Goal: Task Accomplishment & Management: Use online tool/utility

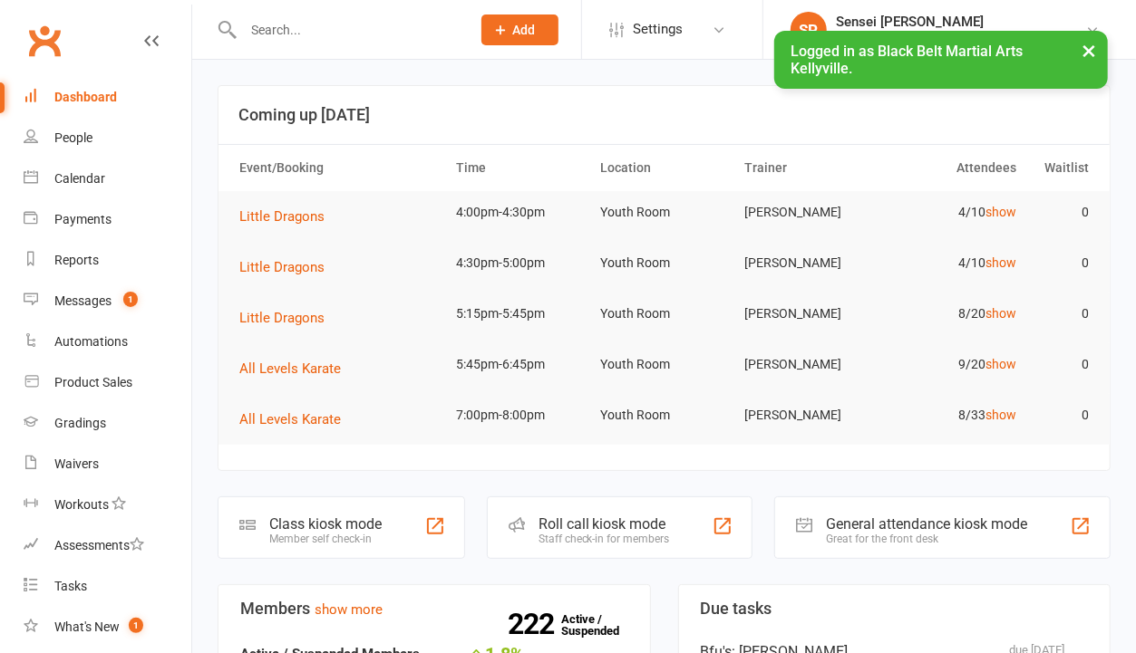
click at [347, 29] on input "text" at bounding box center [347, 29] width 220 height 25
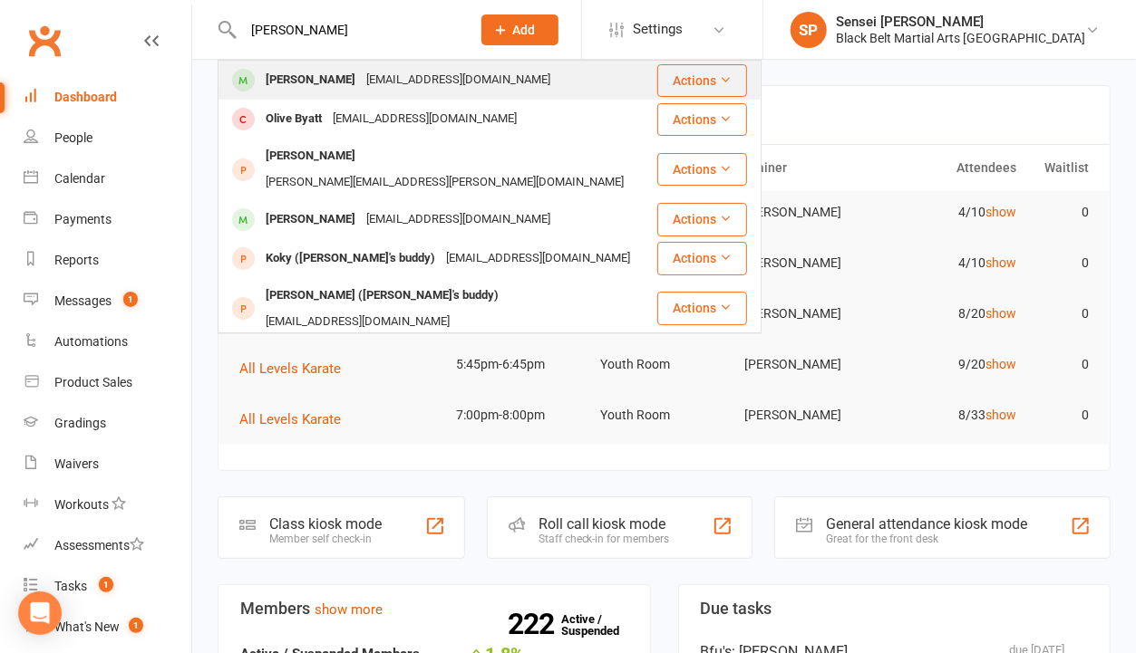
type input "[PERSON_NAME]"
click at [361, 70] on div "[EMAIL_ADDRESS][DOMAIN_NAME]" at bounding box center [458, 80] width 195 height 26
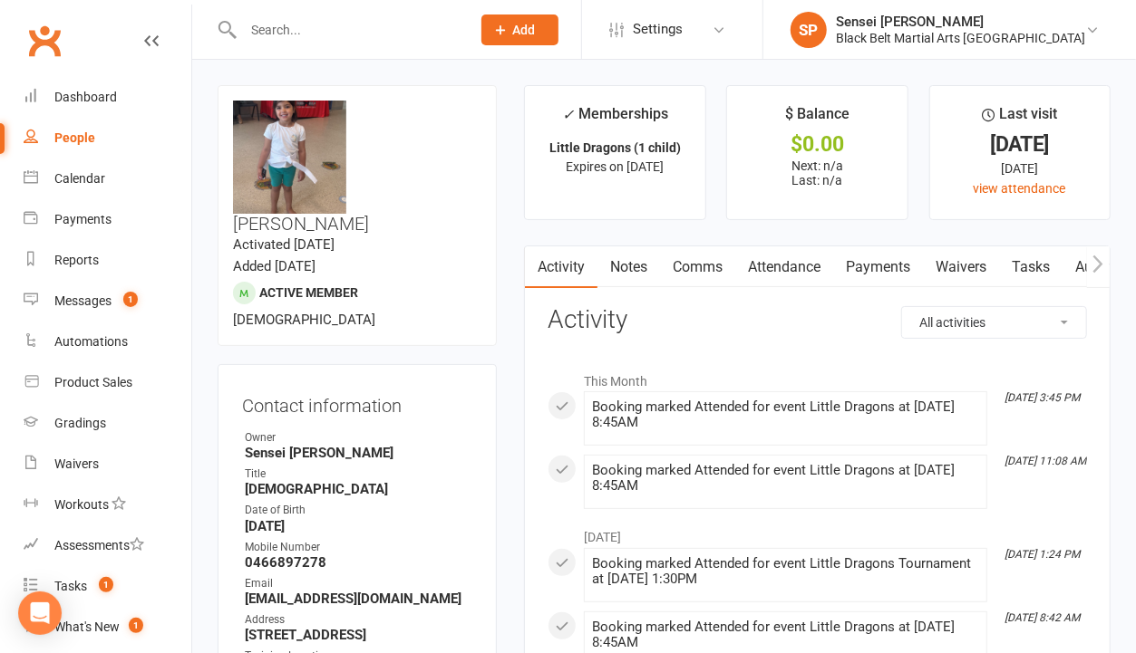
click at [786, 260] on link "Attendance" at bounding box center [784, 268] width 98 height 42
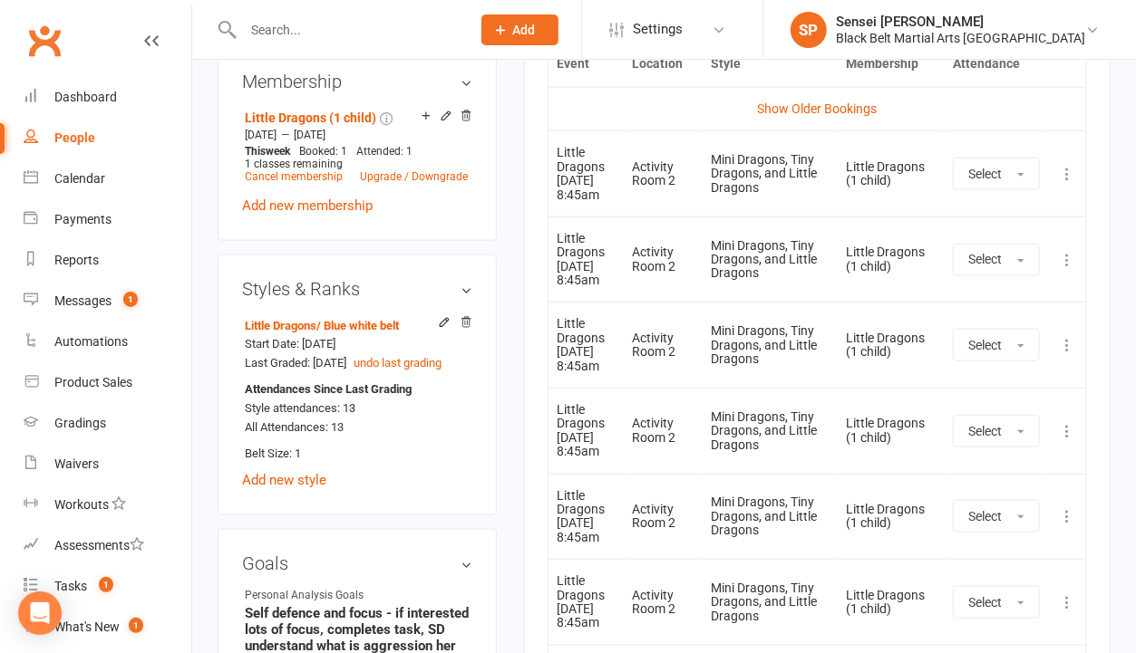
scroll to position [747, 0]
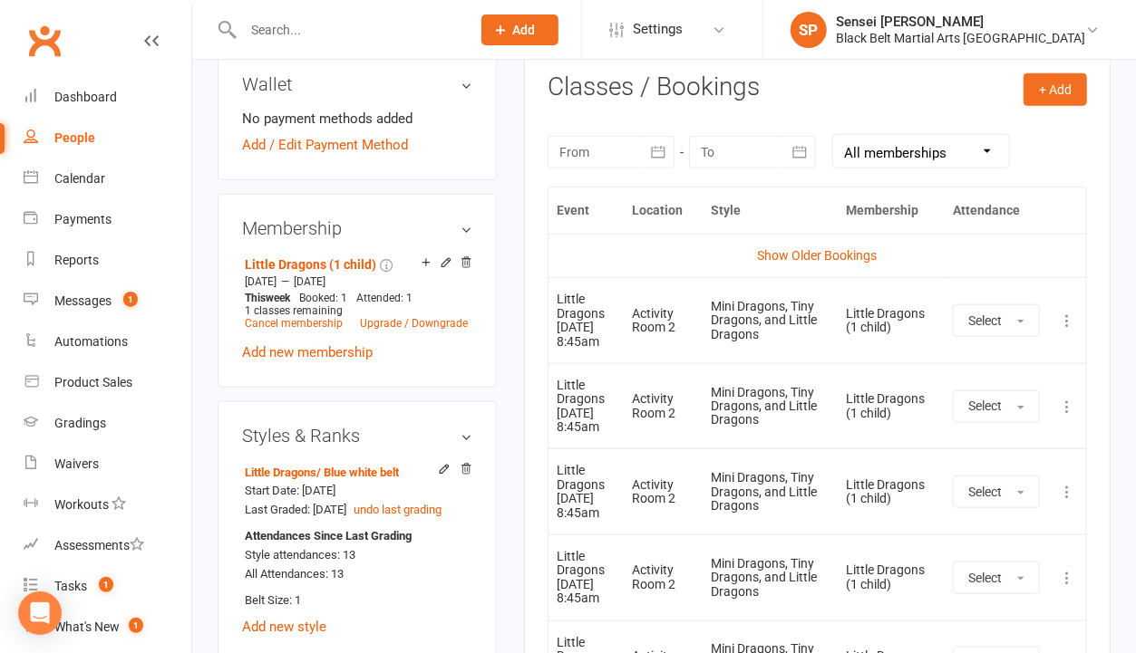
click at [1064, 501] on icon at bounding box center [1067, 492] width 18 height 18
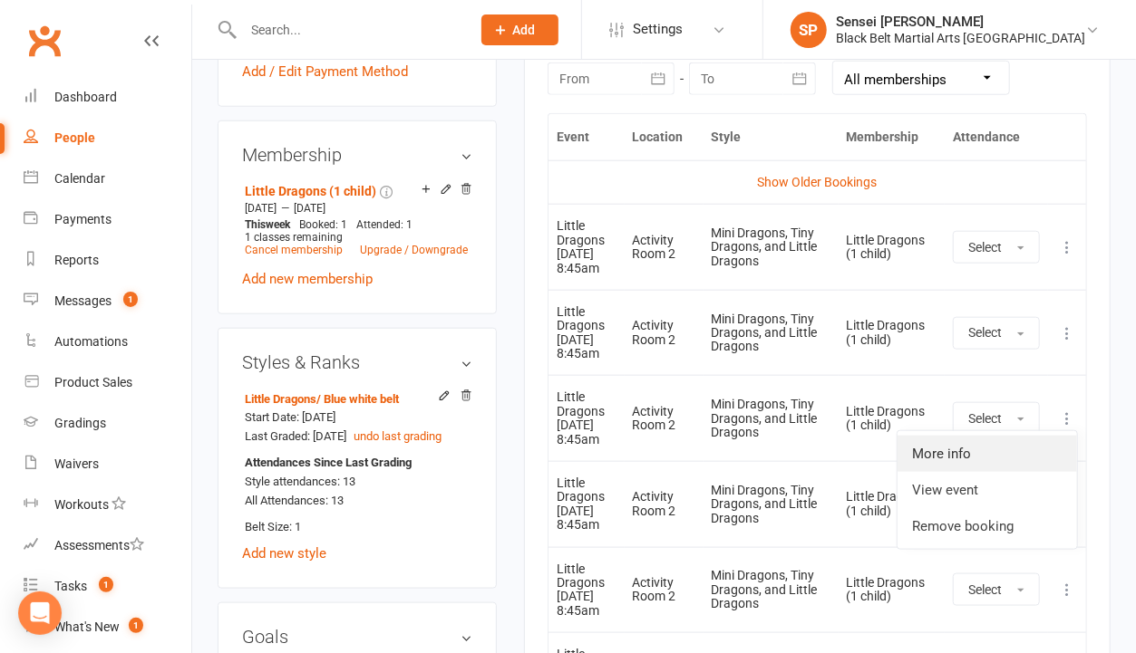
scroll to position [846, 0]
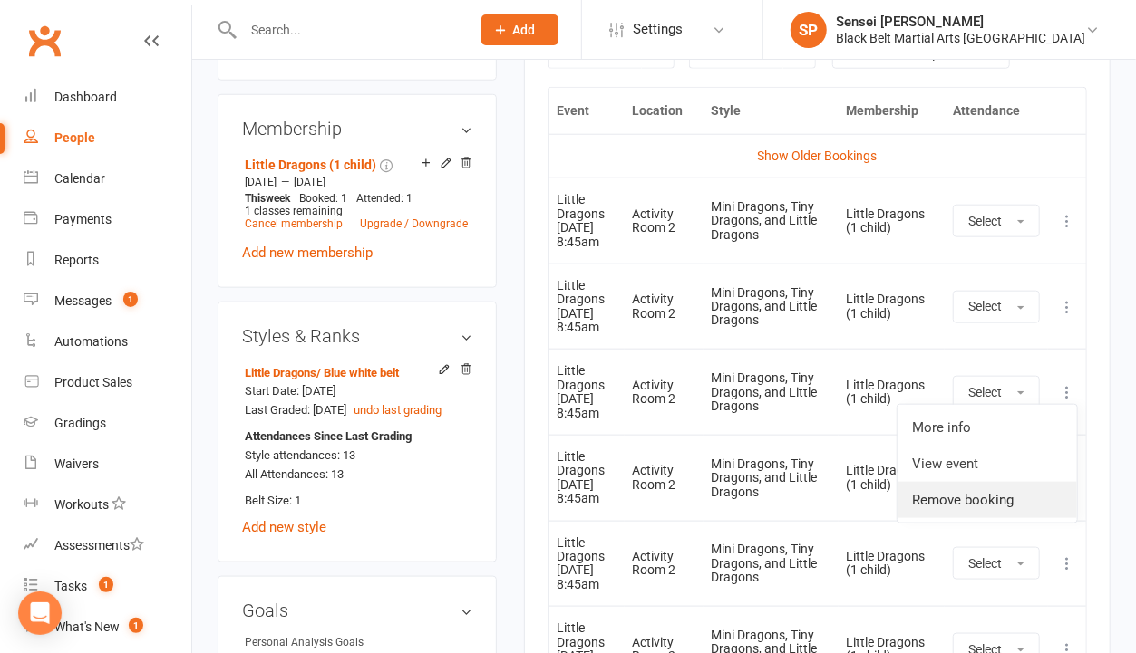
click at [945, 518] on link "Remove booking" at bounding box center [986, 500] width 179 height 36
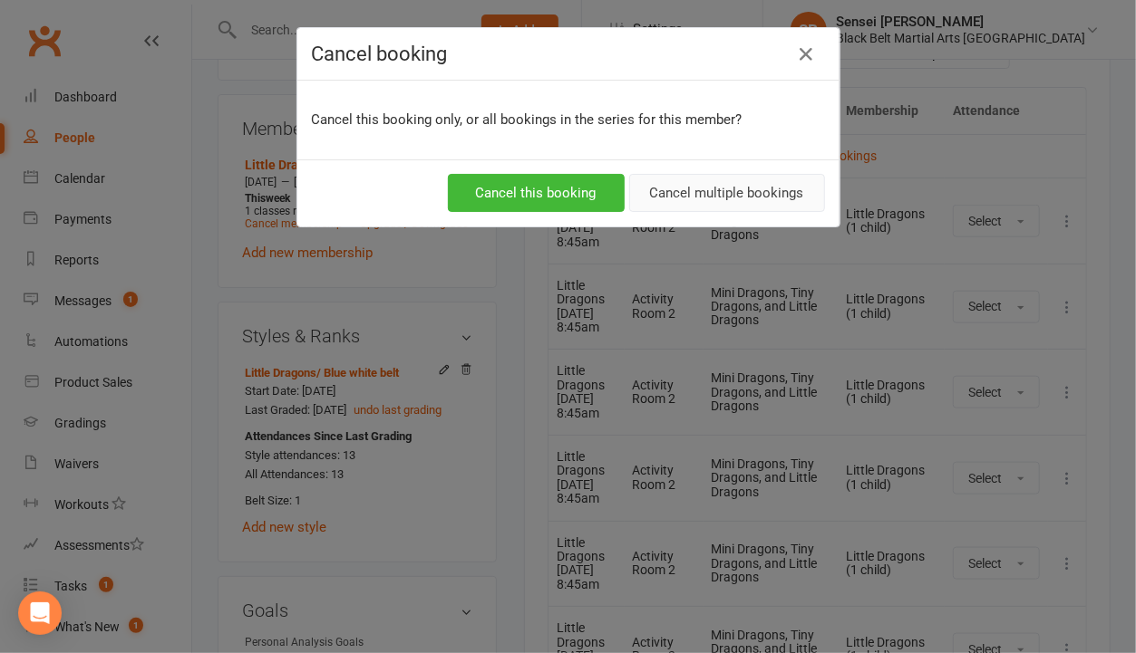
click at [689, 192] on button "Cancel multiple bookings" at bounding box center [727, 193] width 196 height 38
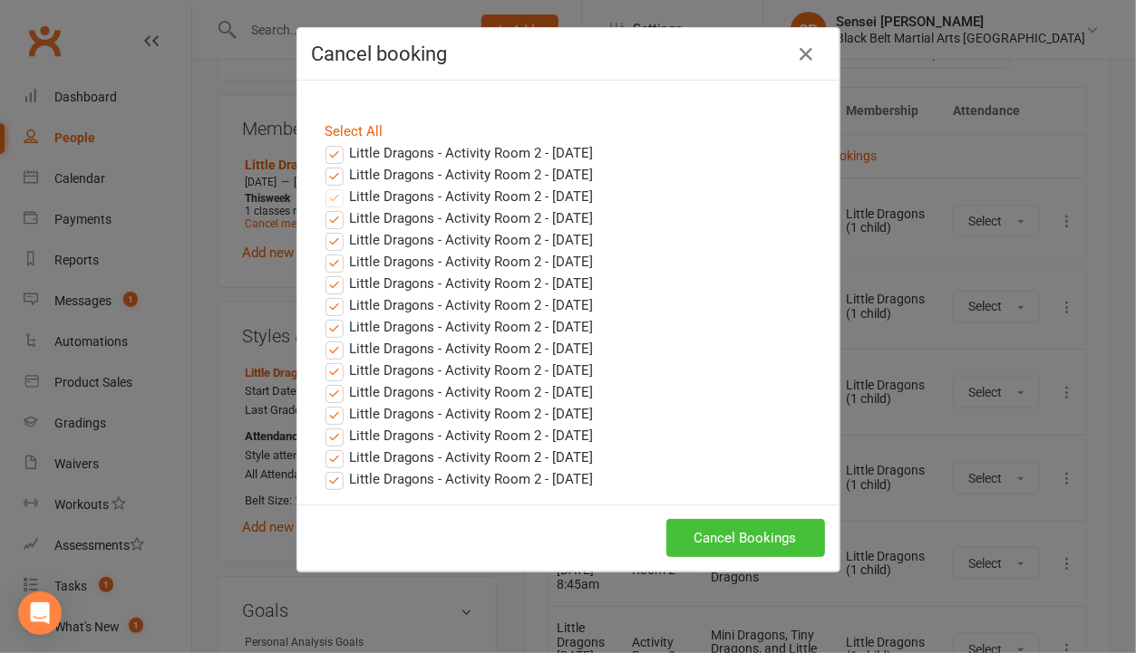
click at [701, 519] on button "Cancel Bookings" at bounding box center [745, 538] width 159 height 38
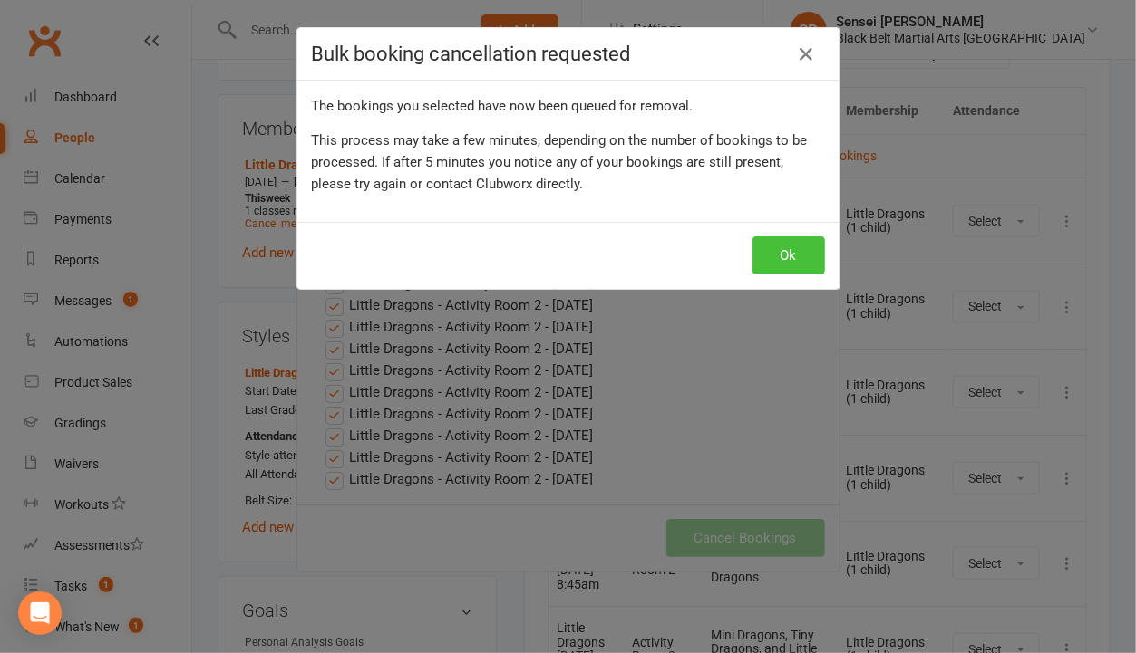
click at [774, 262] on button "Ok" at bounding box center [788, 256] width 73 height 38
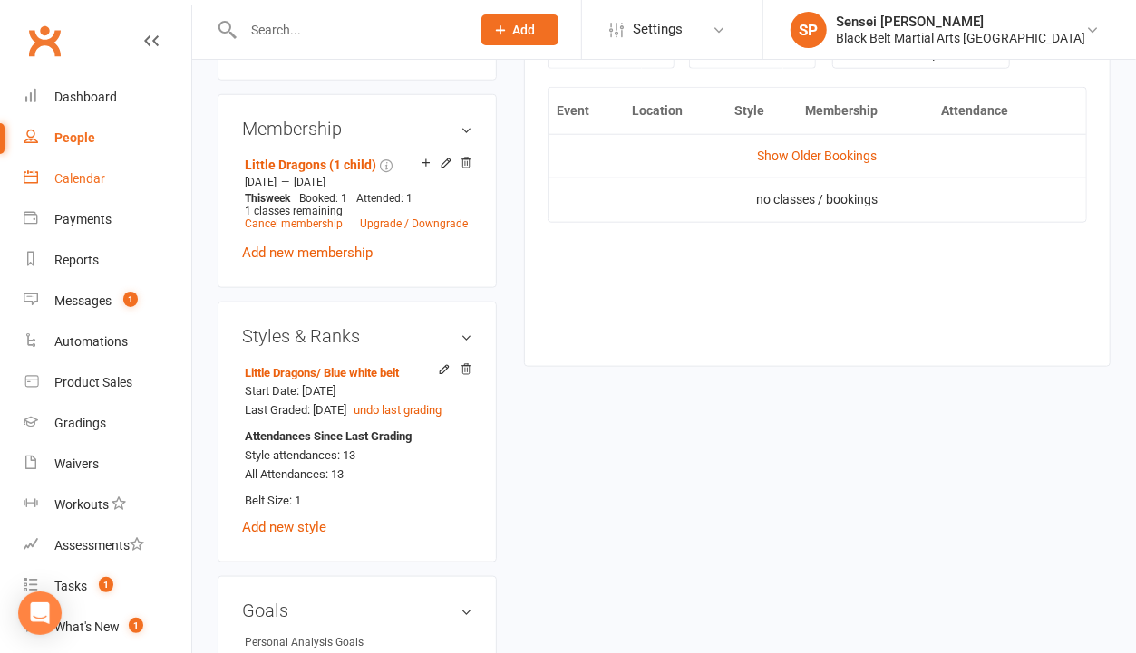
click at [93, 176] on div "Calendar" at bounding box center [79, 178] width 51 height 15
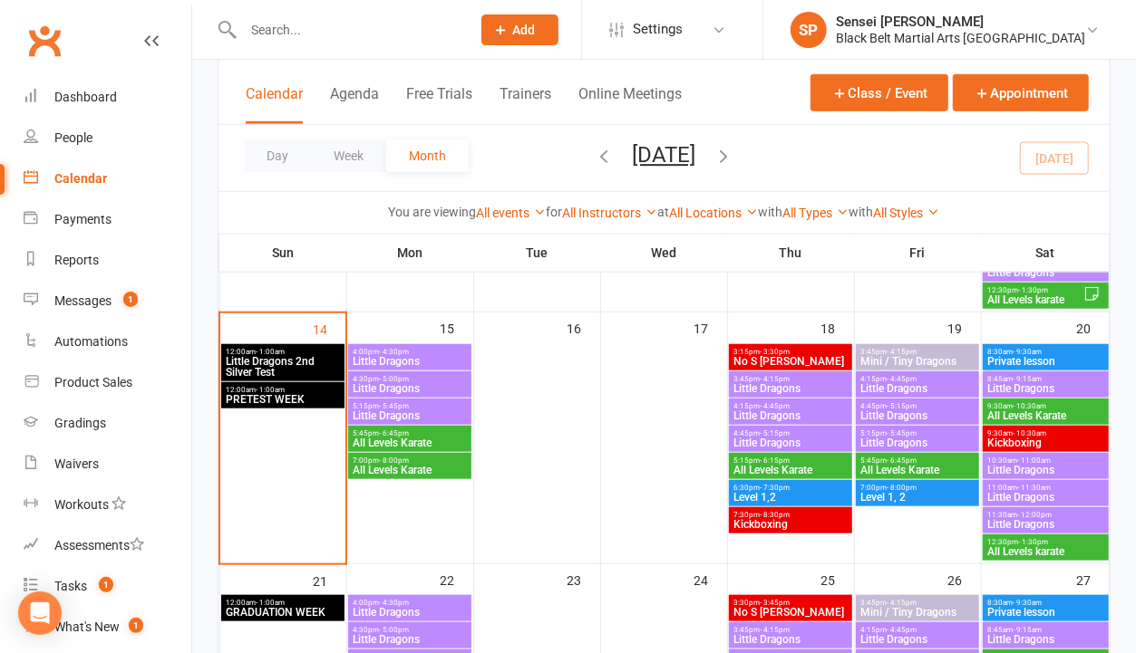
scroll to position [700, 0]
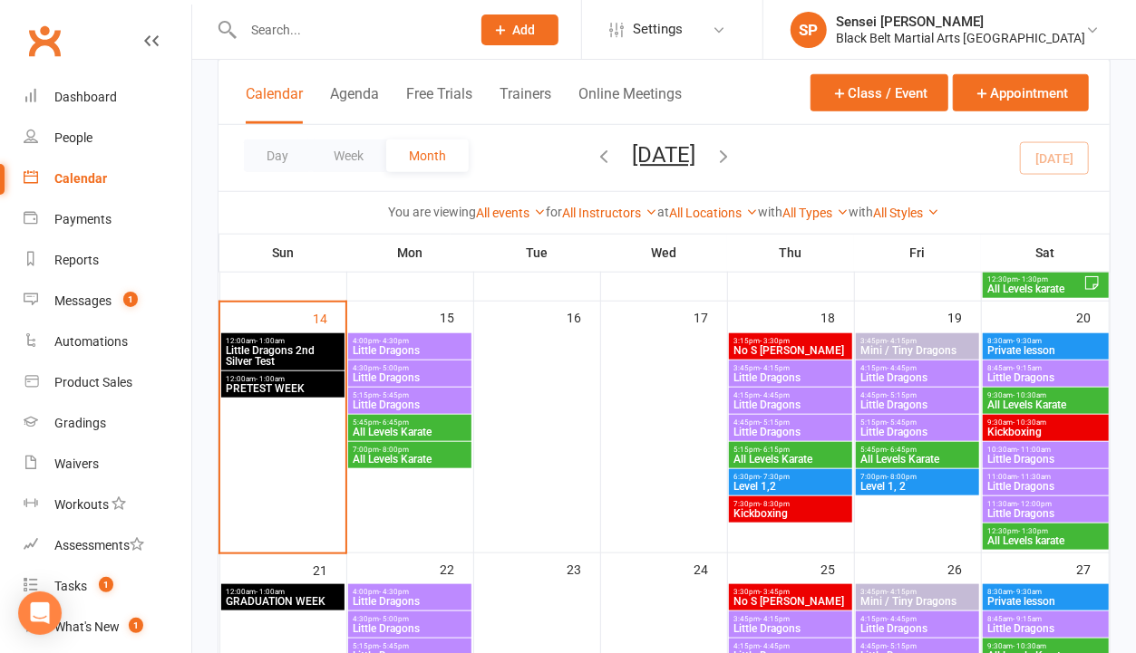
click at [436, 368] on span "4:30pm - 5:00pm" at bounding box center [409, 368] width 115 height 8
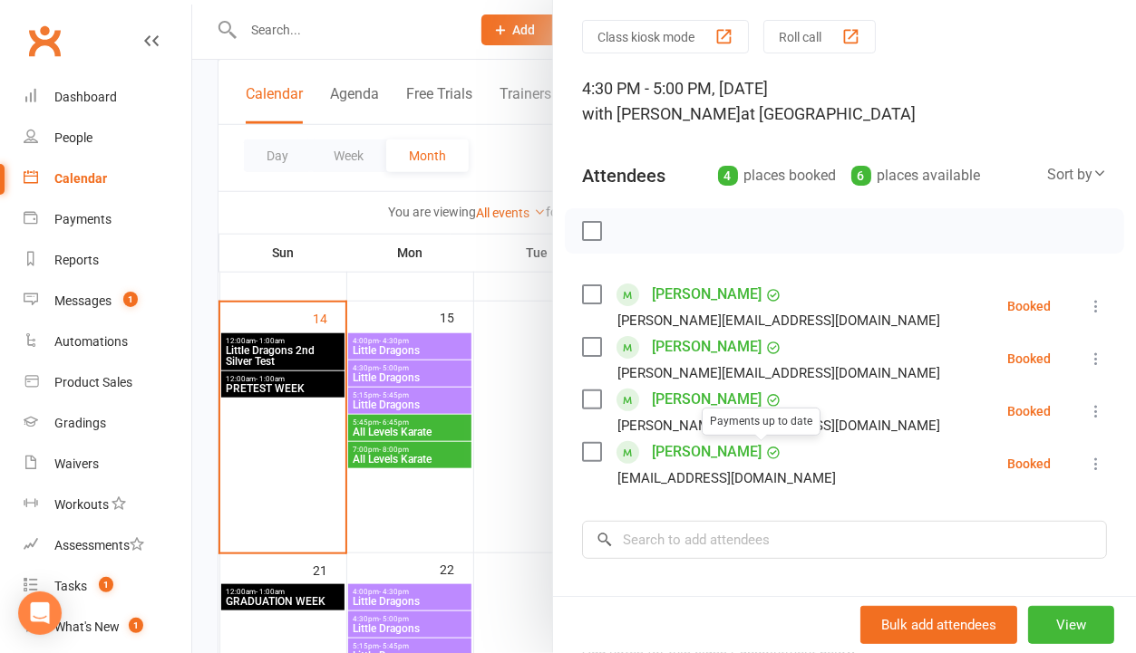
scroll to position [64, 0]
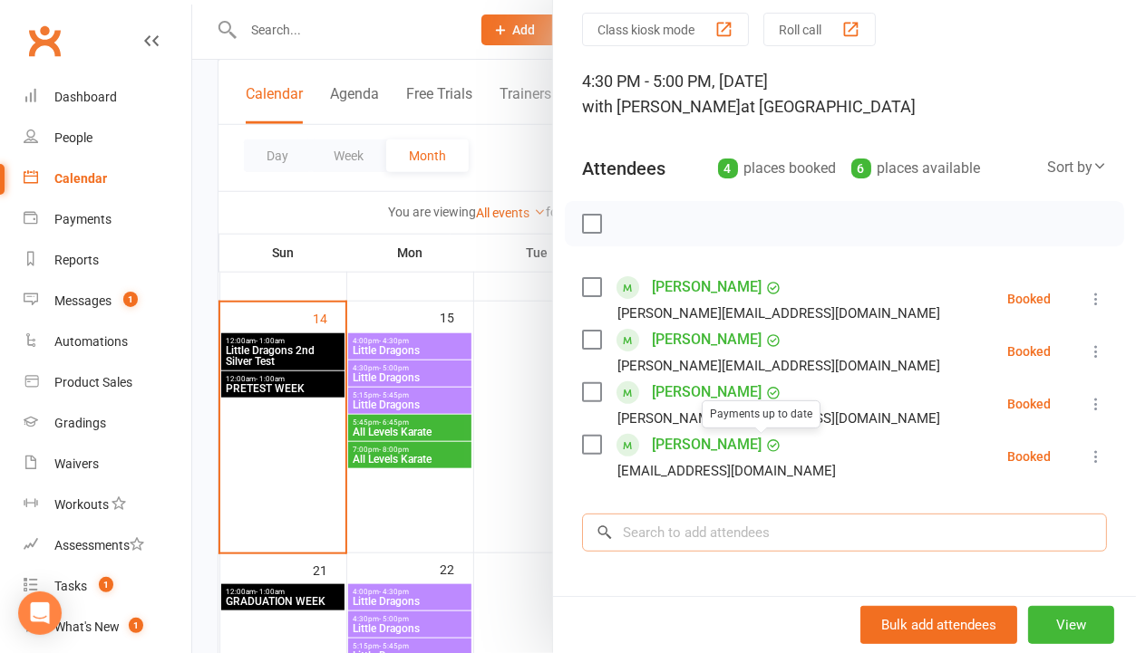
click at [746, 531] on input "search" at bounding box center [844, 533] width 525 height 38
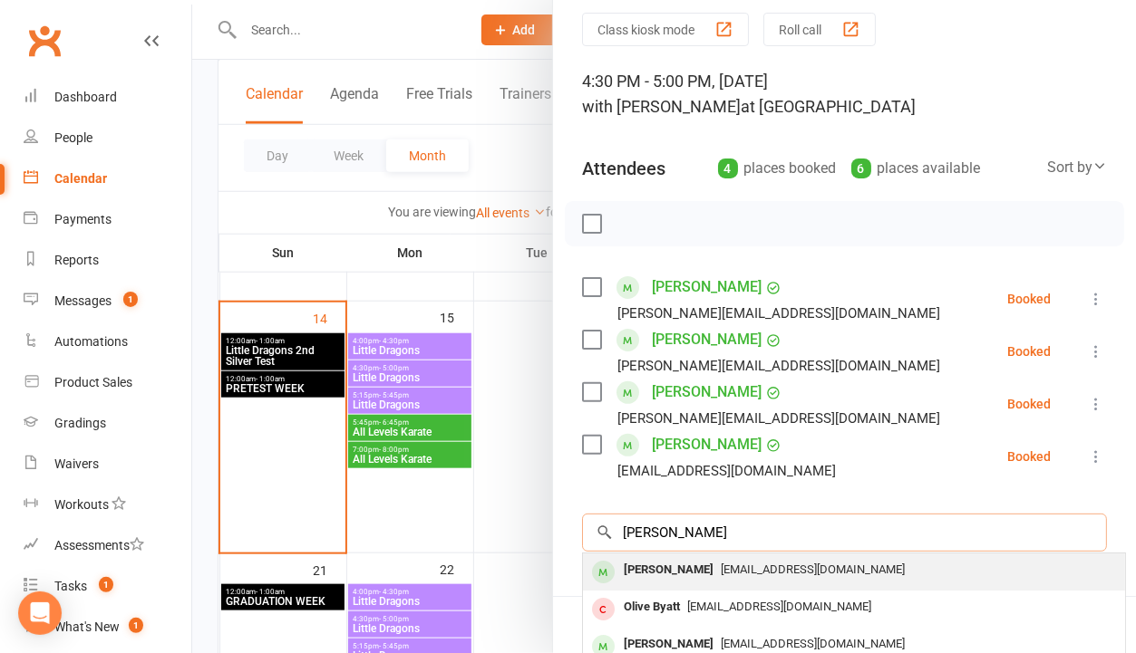
type input "[PERSON_NAME]"
click at [730, 575] on span "[EMAIL_ADDRESS][DOMAIN_NAME]" at bounding box center [813, 570] width 184 height 14
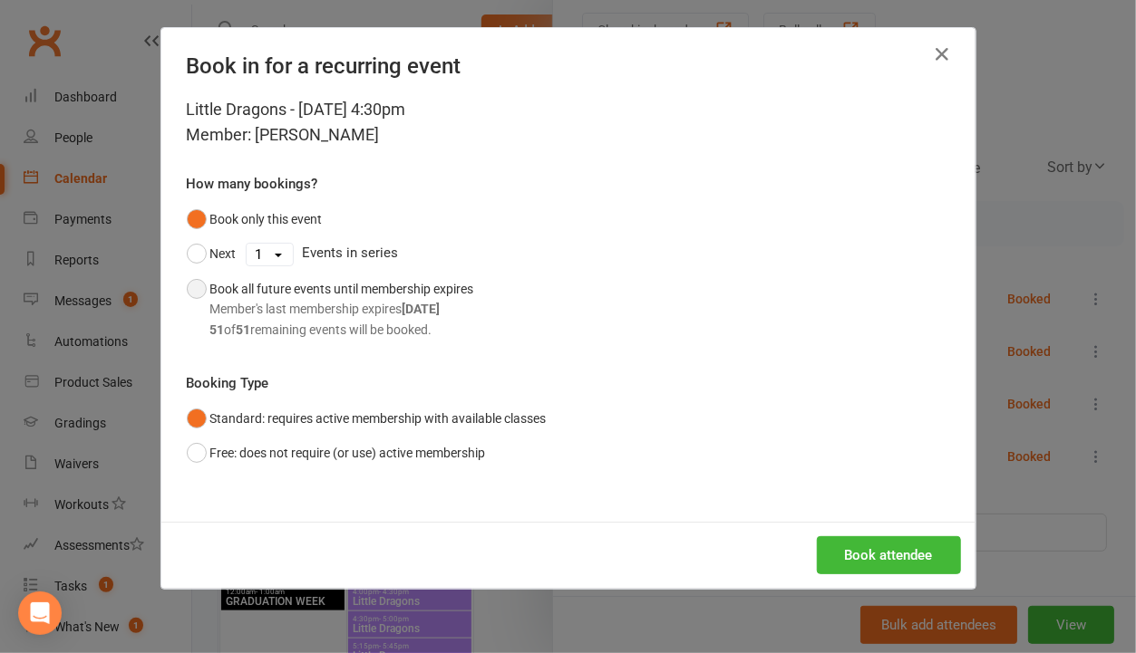
click at [355, 307] on div "Member's last membership expires [DATE]" at bounding box center [342, 309] width 264 height 20
click at [874, 550] on button "Book attendee" at bounding box center [889, 556] width 144 height 38
